Goal: Information Seeking & Learning: Learn about a topic

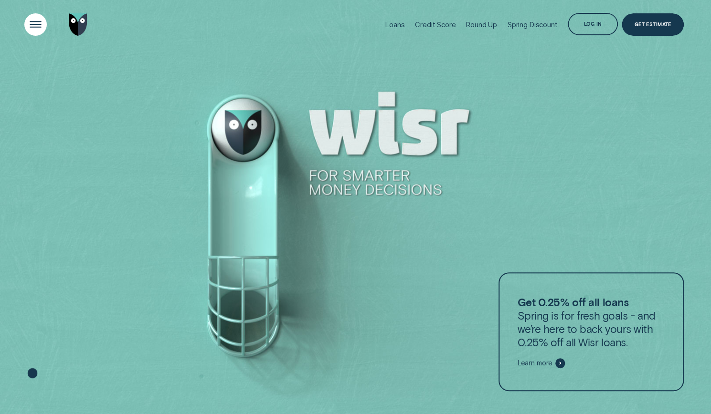
click at [40, 25] on div "Open Menu" at bounding box center [36, 25] width 32 height 32
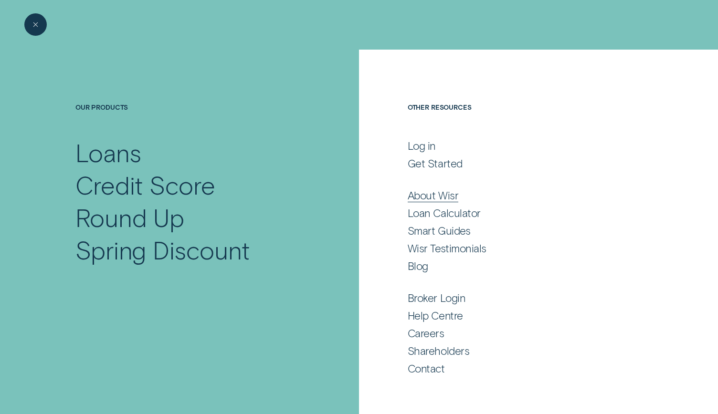
click at [444, 198] on div "About Wisr" at bounding box center [433, 195] width 51 height 13
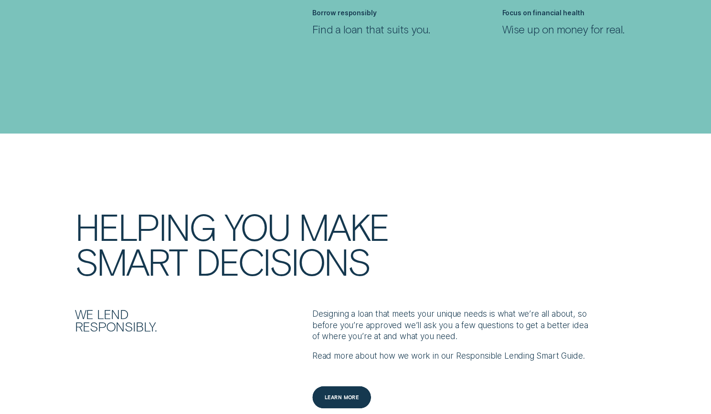
scroll to position [1003, 0]
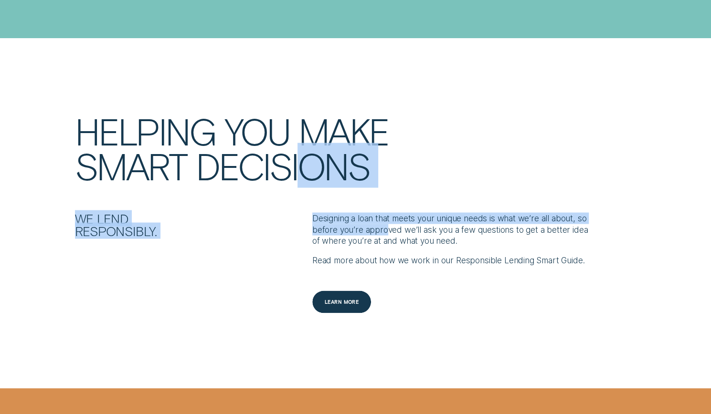
drag, startPoint x: 310, startPoint y: 192, endPoint x: 399, endPoint y: 219, distance: 92.8
click at [398, 217] on div "HELPING YOU MAKE SMART DECISIONS We lend responsibly. Designing a loan that mee…" at bounding box center [355, 213] width 711 height 201
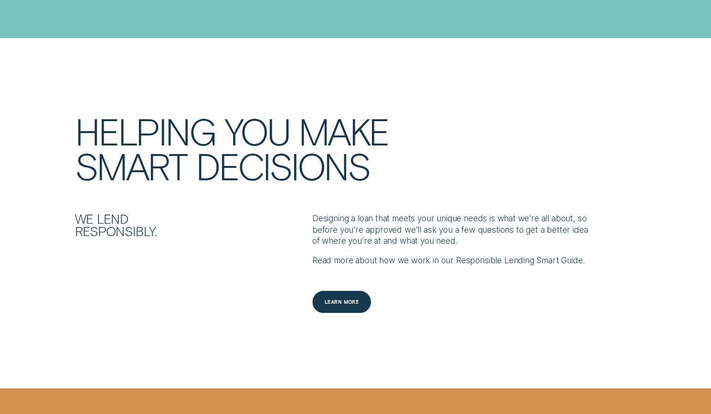
click at [407, 226] on p "Designing a loan that meets your unique needs is what we’re all about, so befor…" at bounding box center [450, 229] width 276 height 34
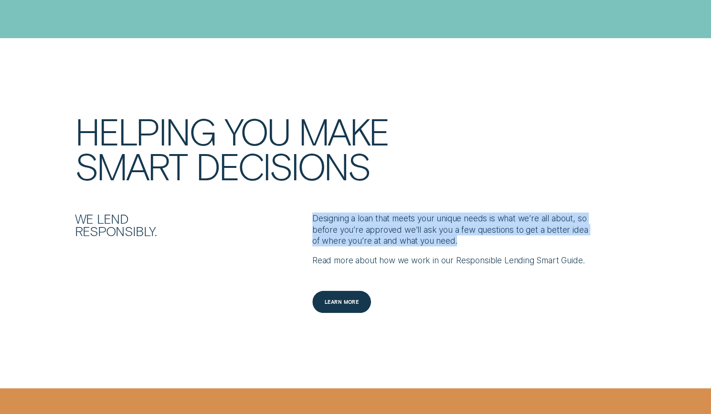
drag, startPoint x: 486, startPoint y: 231, endPoint x: 315, endPoint y: 208, distance: 172.5
click at [312, 212] on p "Designing a loan that meets your unique needs is what we’re all about, so befor…" at bounding box center [450, 229] width 276 height 34
copy p "Designing a loan that meets your unique needs is what we’re all about, so befor…"
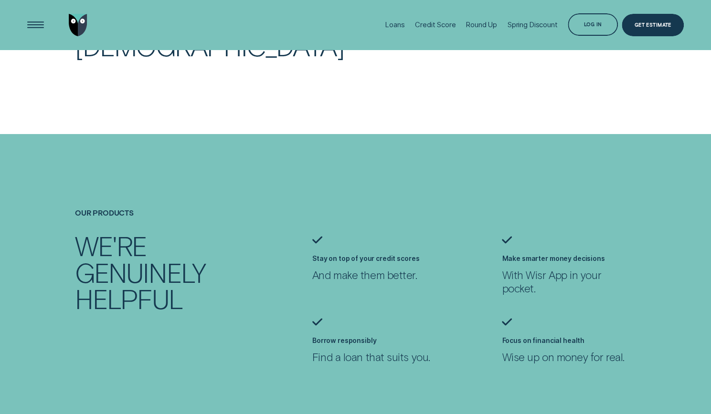
scroll to position [287, 0]
